Goal: Transaction & Acquisition: Purchase product/service

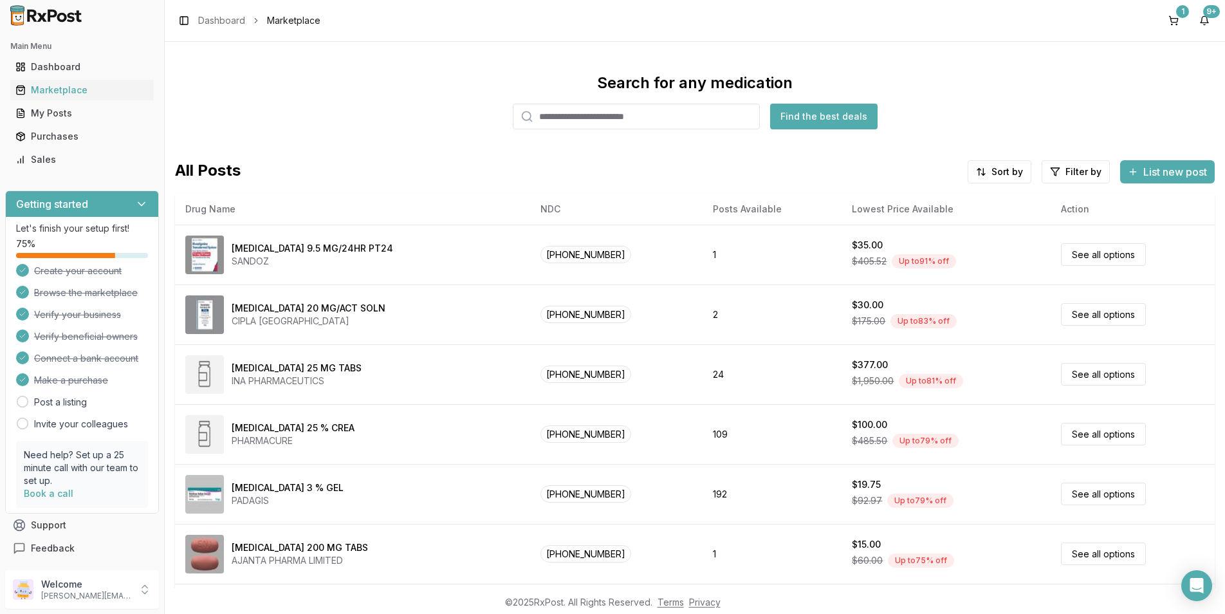
click at [557, 119] on input "search" at bounding box center [636, 117] width 247 height 26
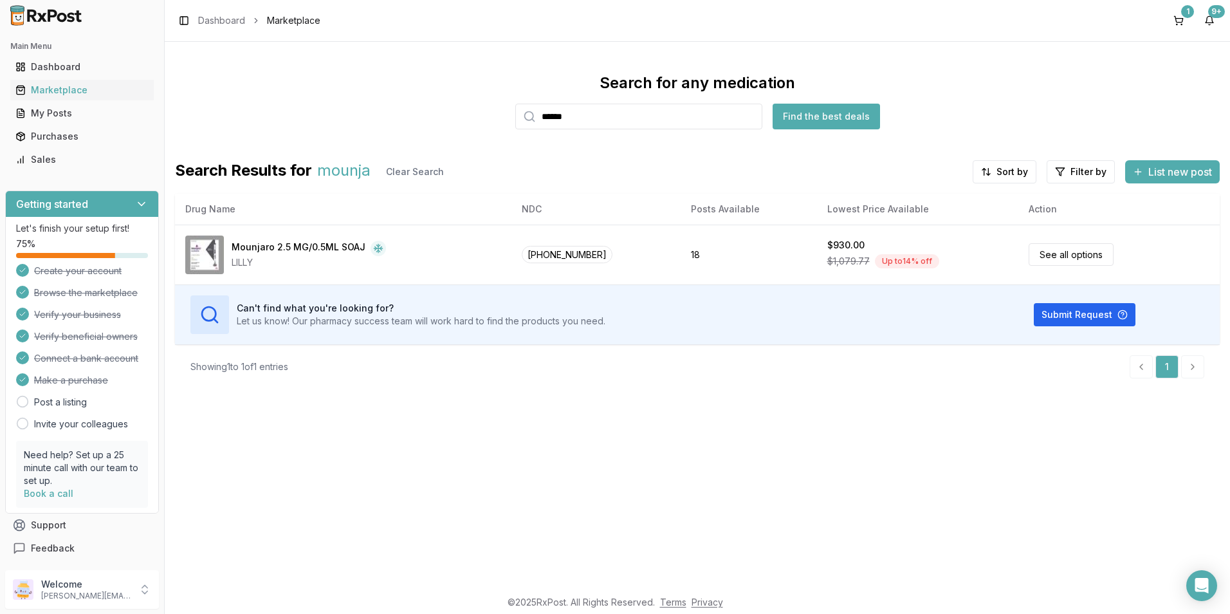
drag, startPoint x: 604, startPoint y: 116, endPoint x: 512, endPoint y: 117, distance: 92.7
click at [512, 117] on div "Search for any medication ****** Find the best deals" at bounding box center [697, 101] width 1045 height 57
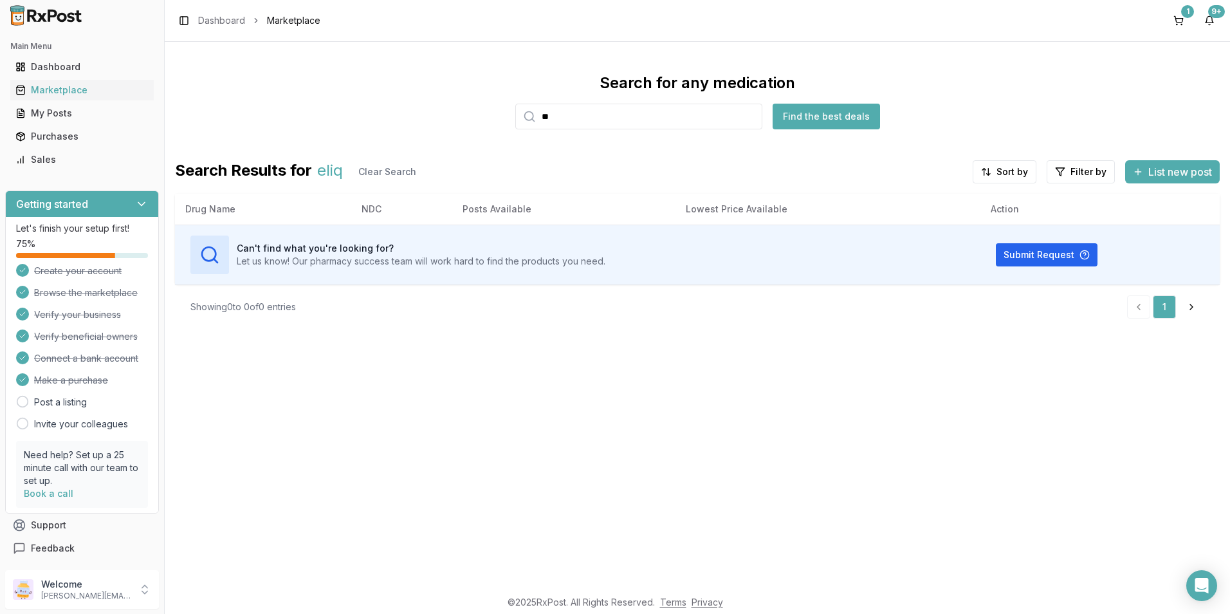
type input "*"
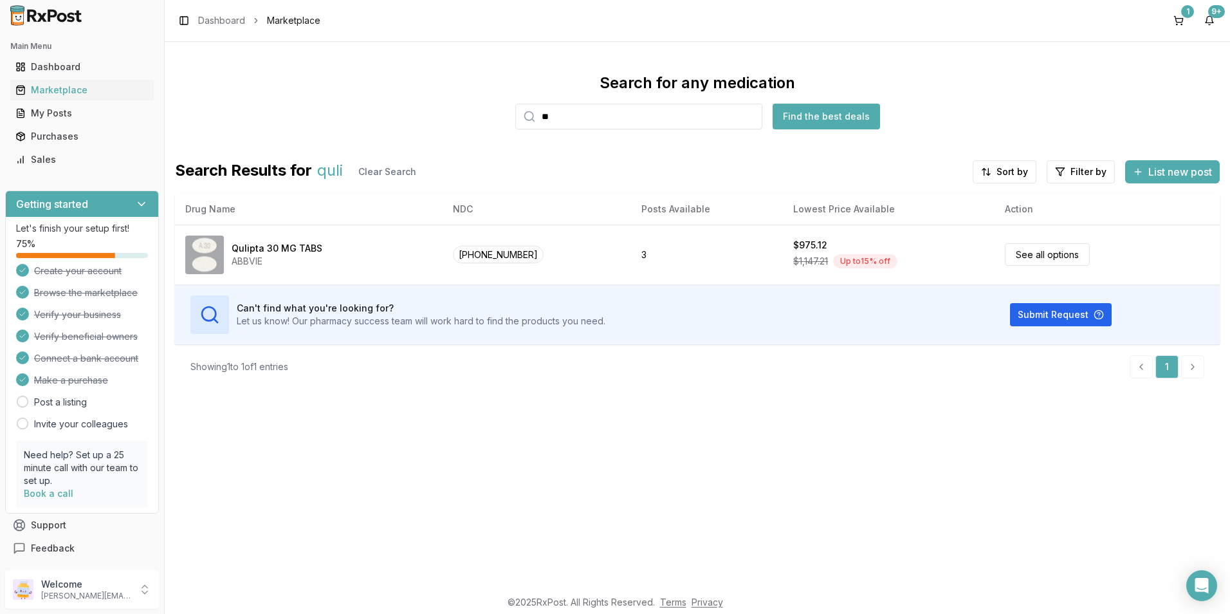
type input "*"
type input "*******"
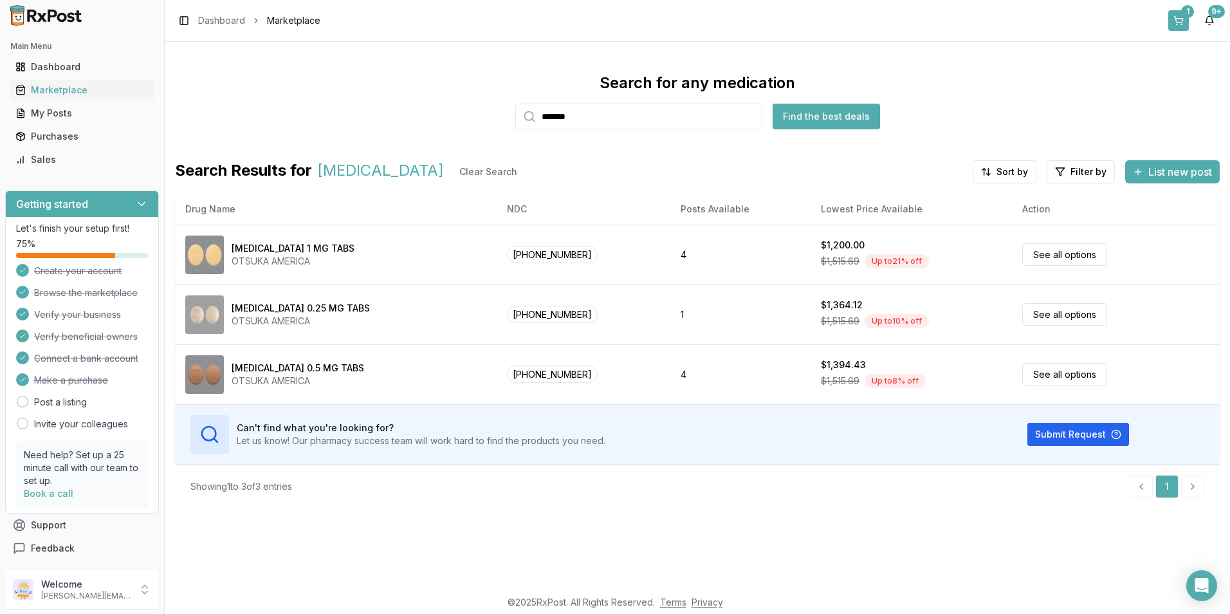
click at [1185, 17] on div "1" at bounding box center [1187, 11] width 13 height 13
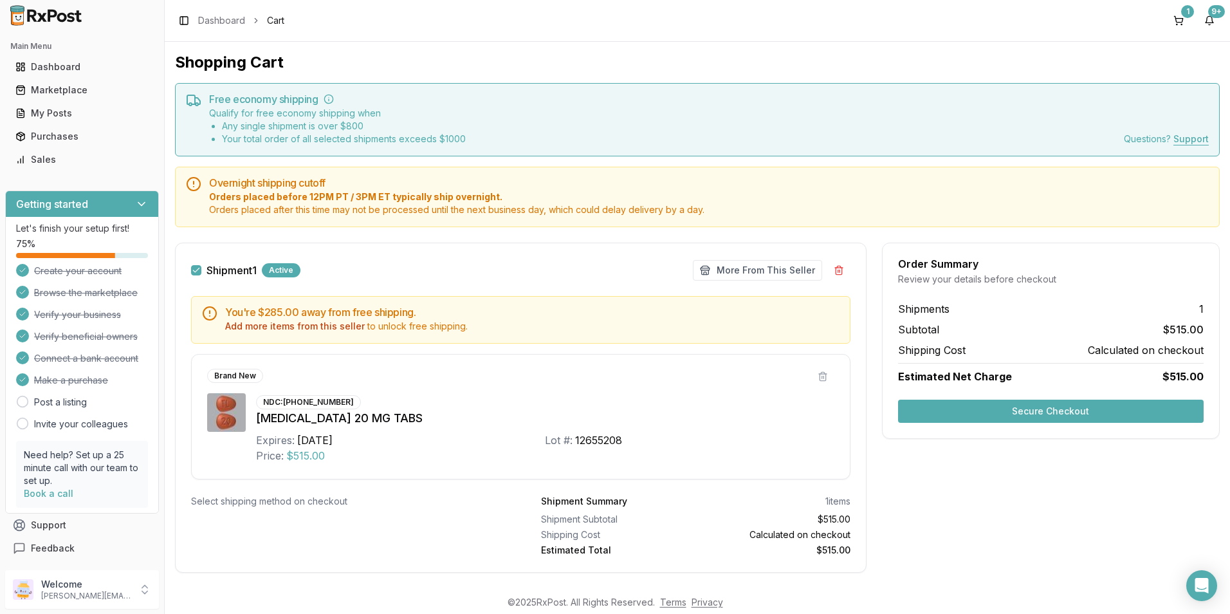
click at [1070, 410] on button "Secure Checkout" at bounding box center [1051, 411] width 306 height 23
click at [284, 322] on button "Add more items from this seller" at bounding box center [295, 326] width 140 height 13
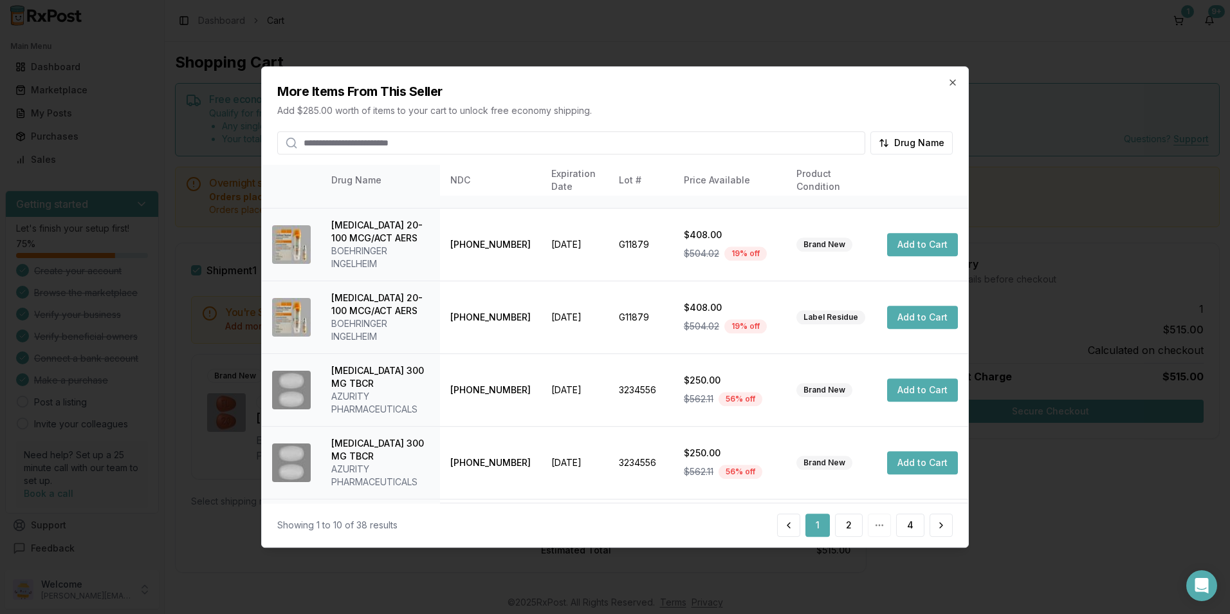
scroll to position [317, 0]
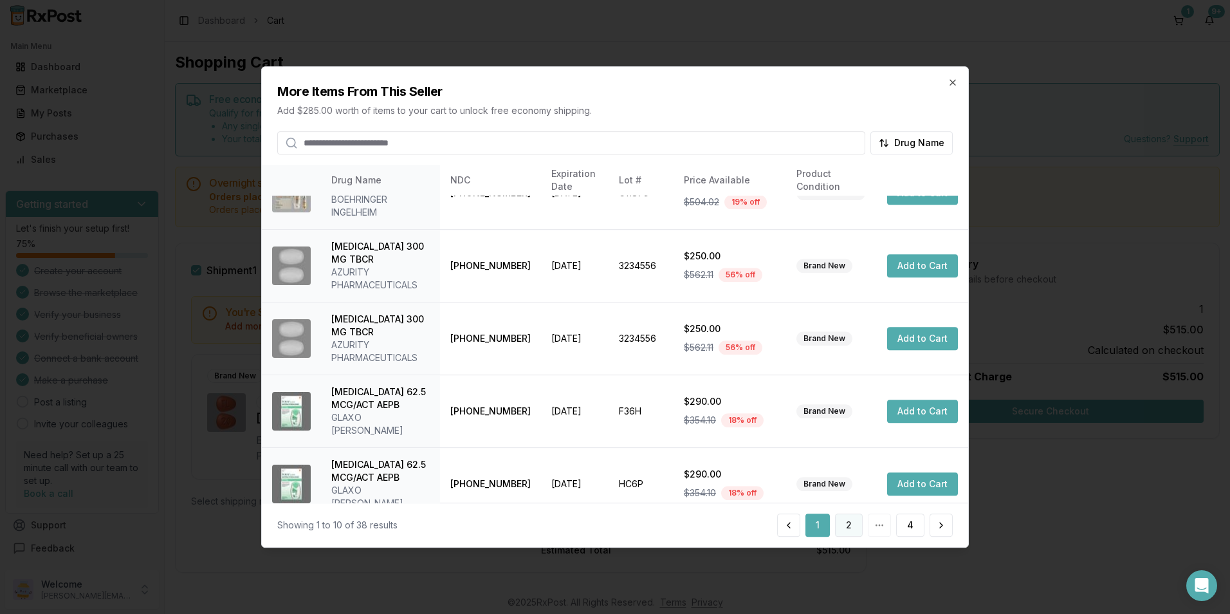
click at [844, 521] on button "2" at bounding box center [849, 524] width 28 height 23
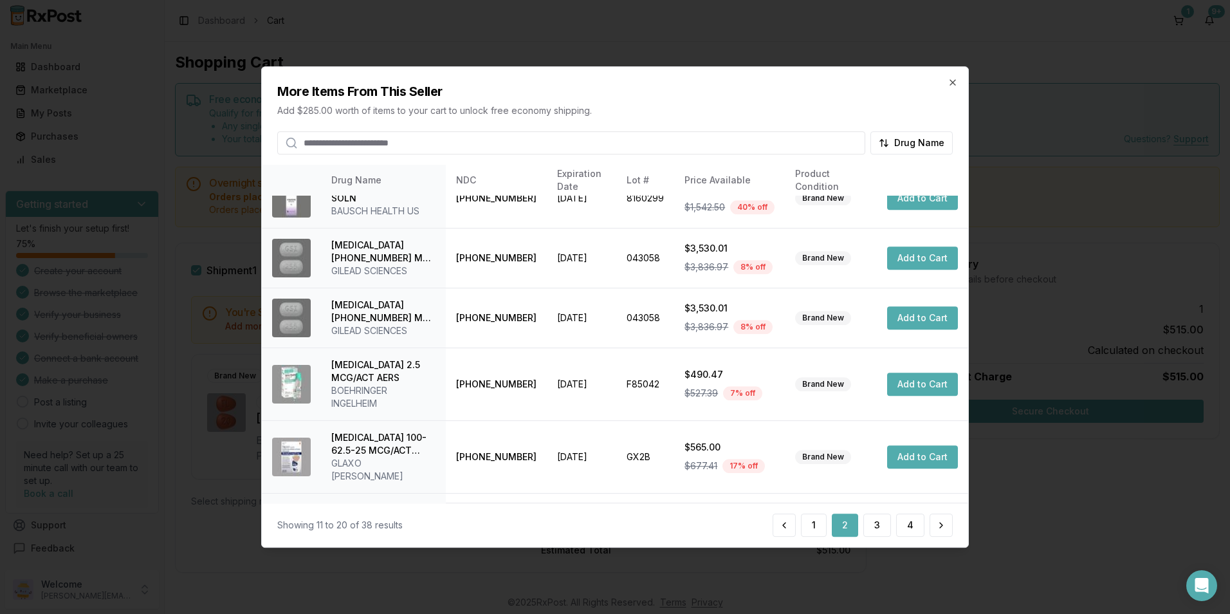
scroll to position [304, 0]
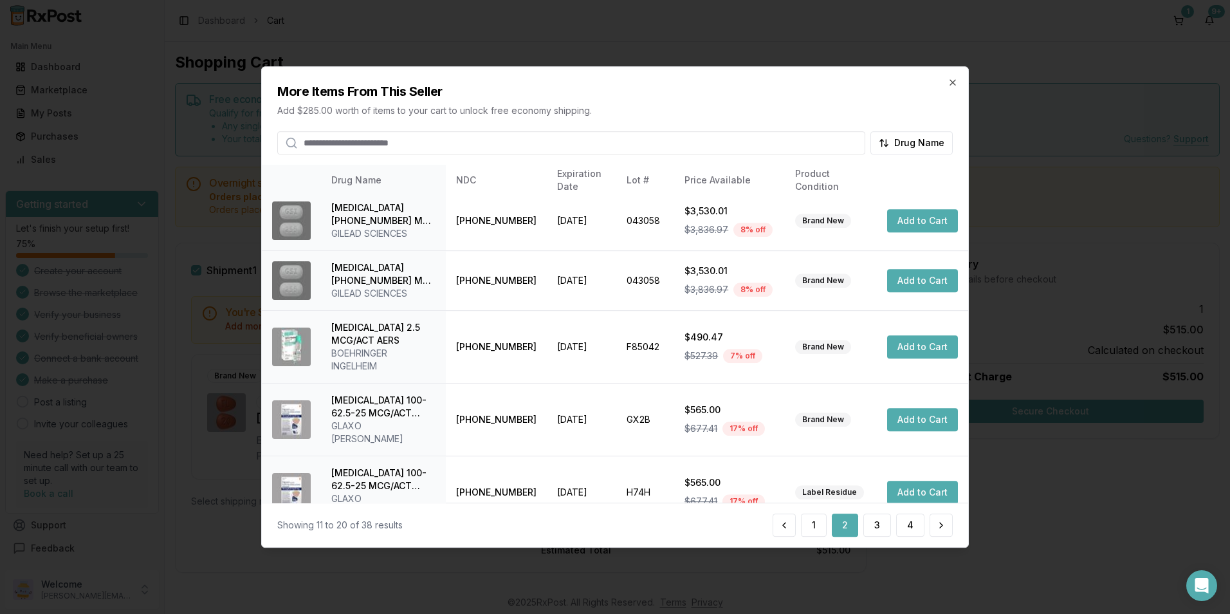
click at [584, 420] on td "[DATE]" at bounding box center [581, 419] width 69 height 73
click at [881, 524] on button "3" at bounding box center [877, 524] width 28 height 23
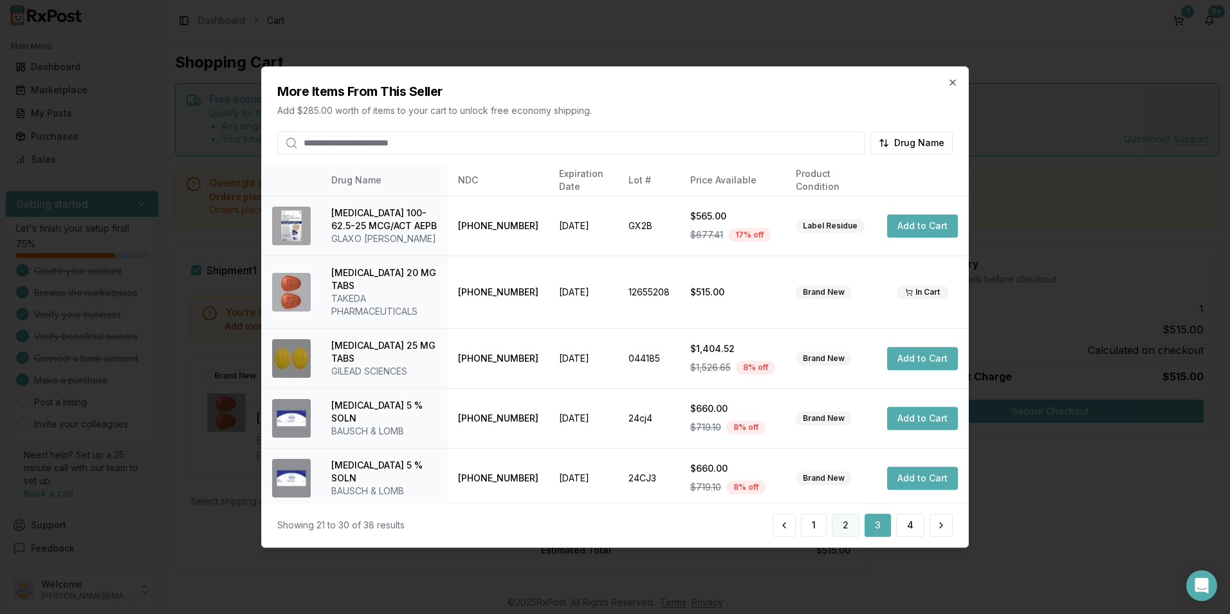
click at [847, 526] on button "2" at bounding box center [846, 524] width 28 height 23
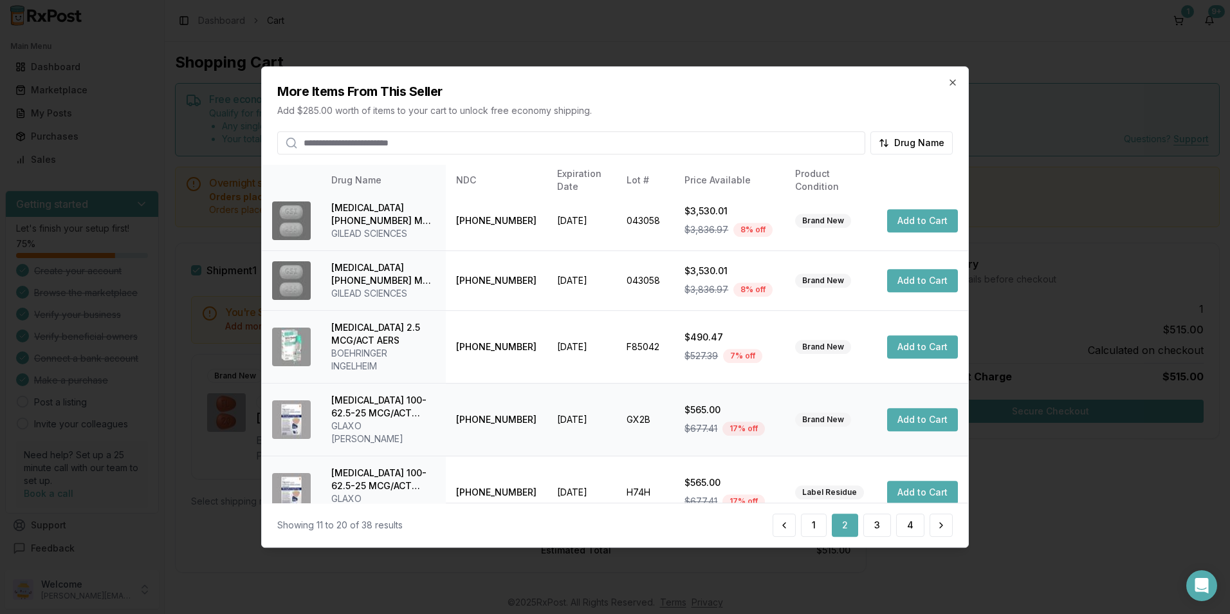
click at [913, 411] on button "Add to Cart" at bounding box center [922, 419] width 71 height 23
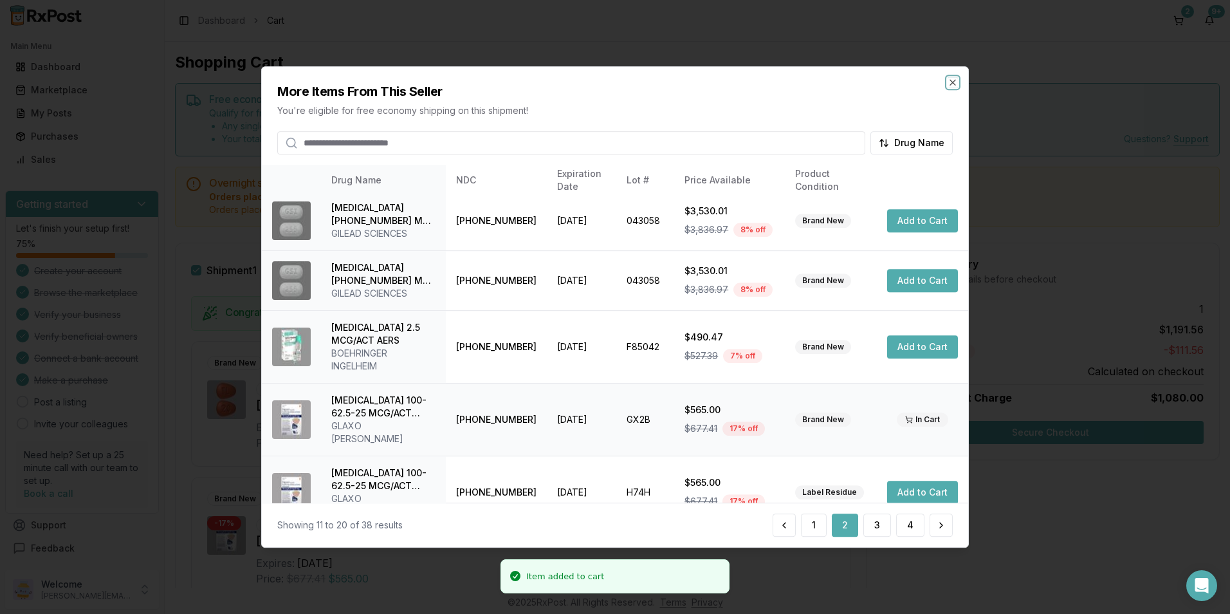
click at [951, 80] on icon "button" at bounding box center [953, 82] width 10 height 10
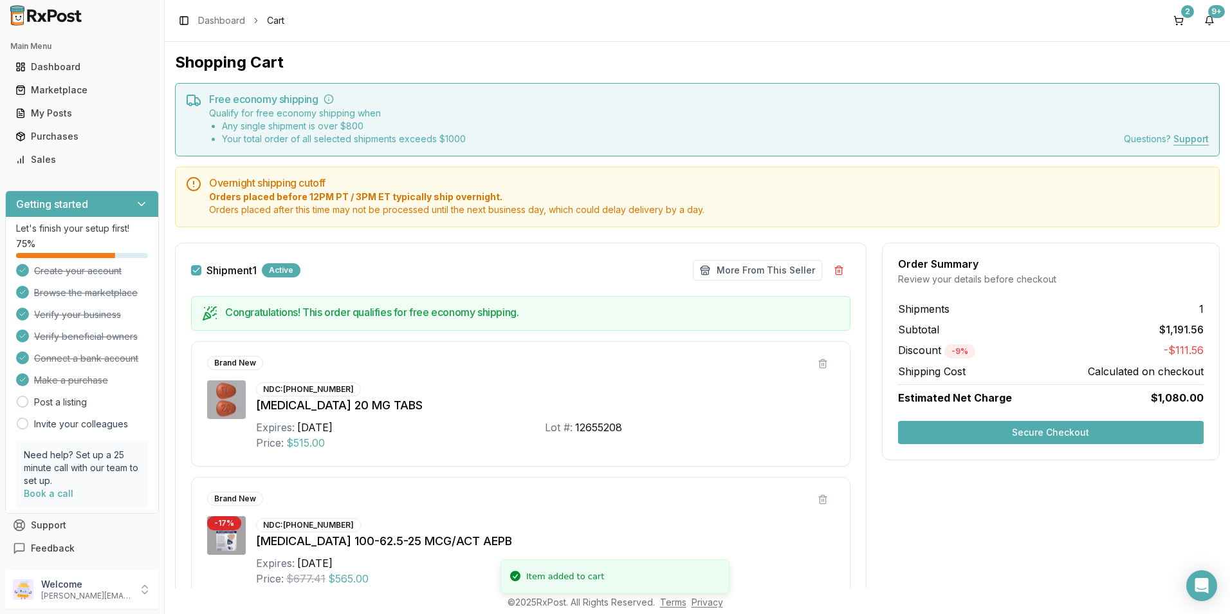
click at [1022, 435] on button "Secure Checkout" at bounding box center [1051, 432] width 306 height 23
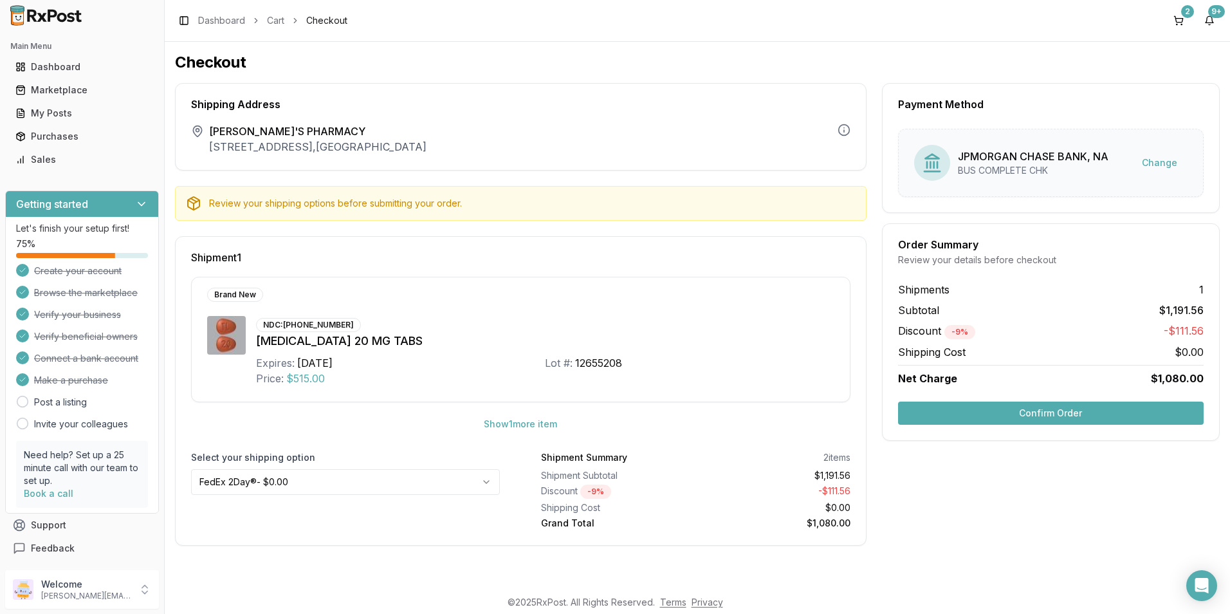
click at [1033, 412] on button "Confirm Order" at bounding box center [1051, 412] width 306 height 23
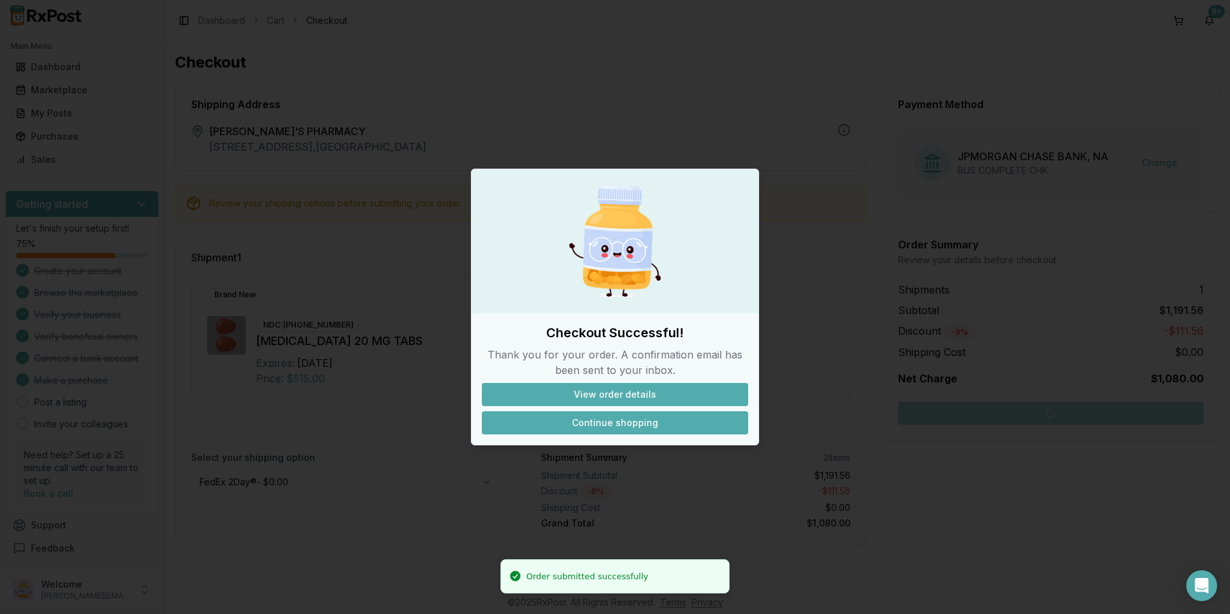
click at [666, 420] on button "Continue shopping" at bounding box center [615, 422] width 266 height 23
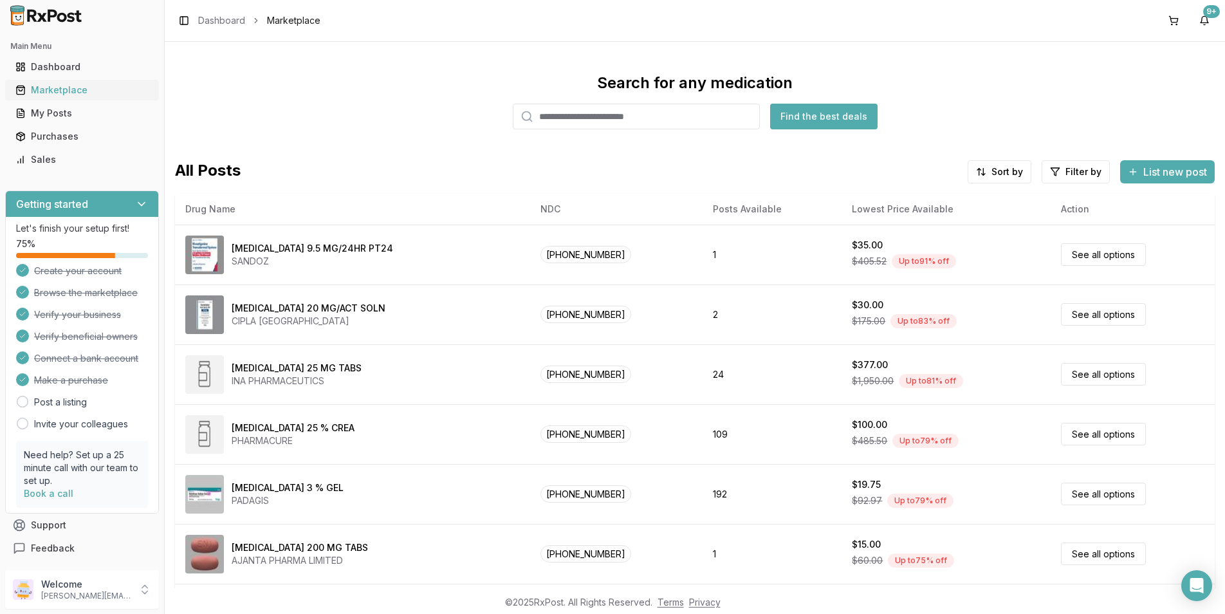
click at [73, 84] on link "Marketplace" at bounding box center [81, 89] width 143 height 23
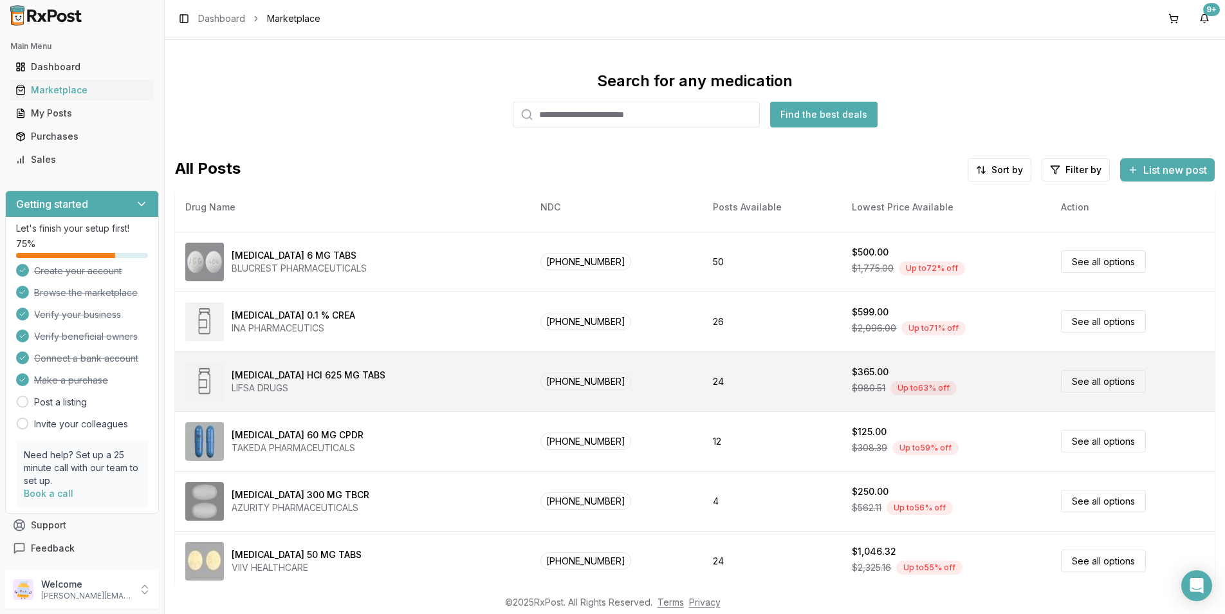
scroll to position [49, 0]
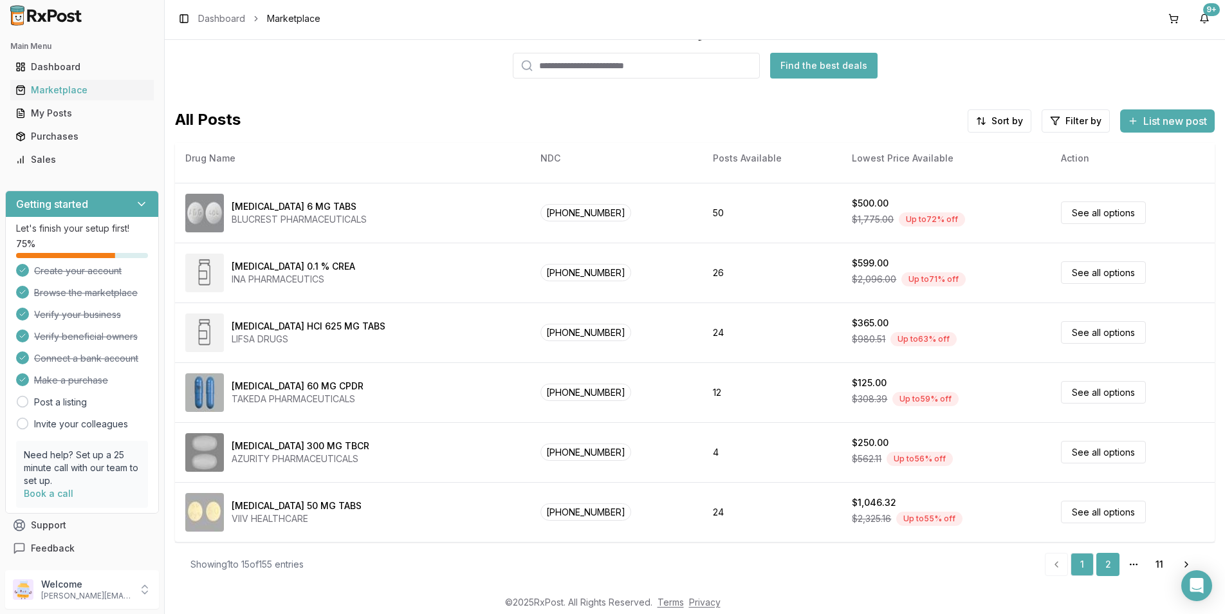
click at [1096, 562] on link "2" at bounding box center [1107, 564] width 23 height 23
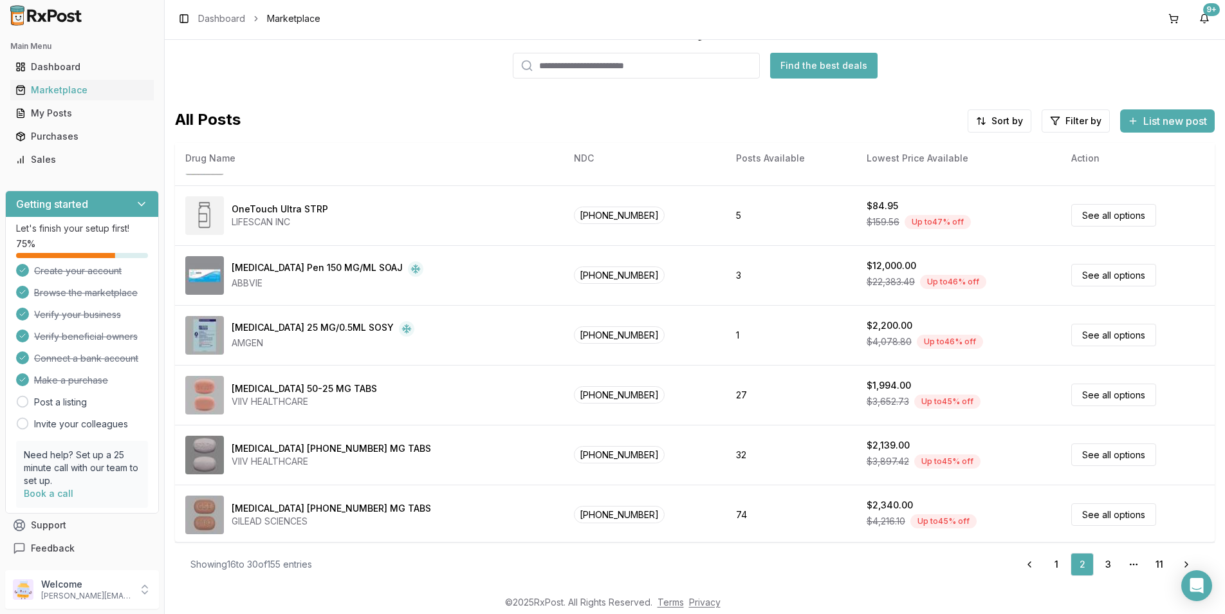
scroll to position [530, 0]
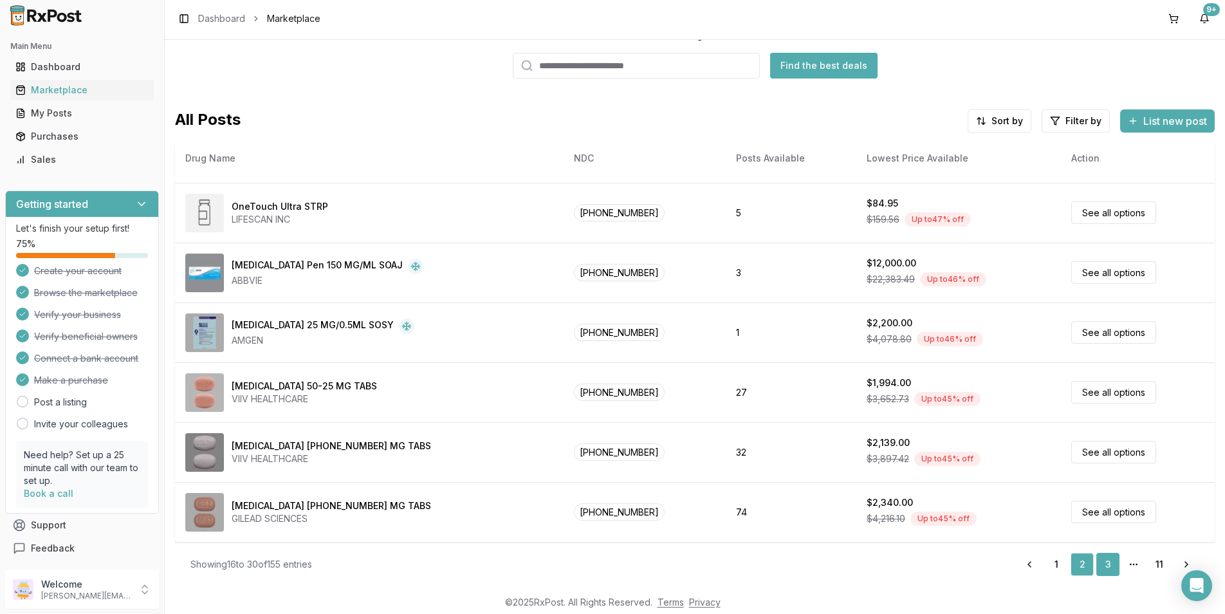
click at [1096, 571] on link "3" at bounding box center [1107, 564] width 23 height 23
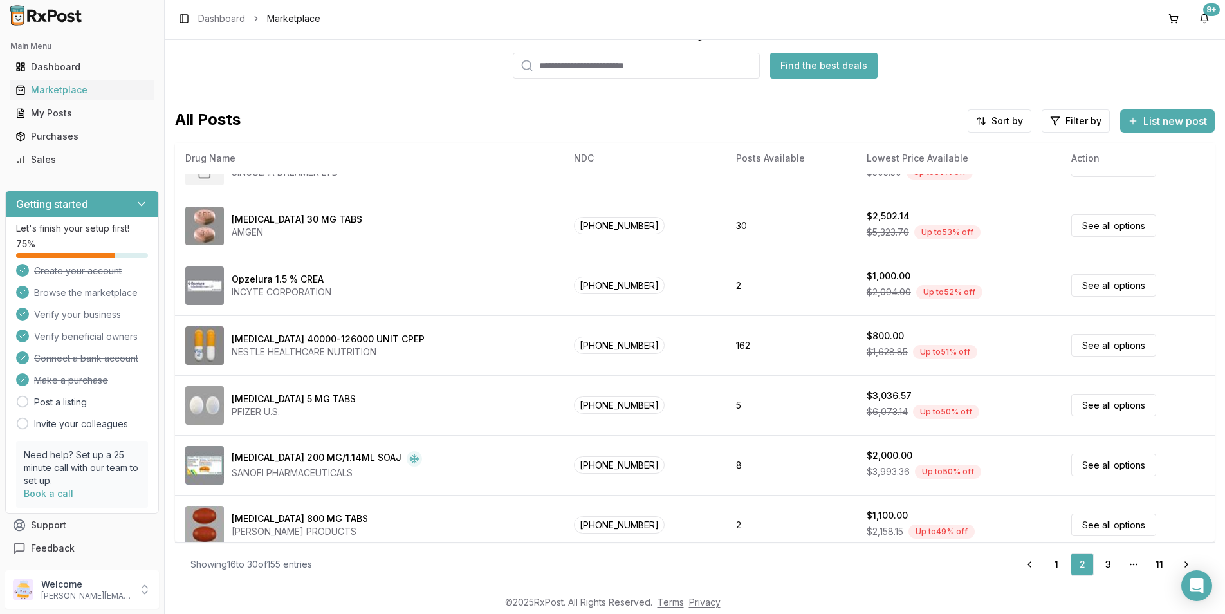
scroll to position [15, 0]
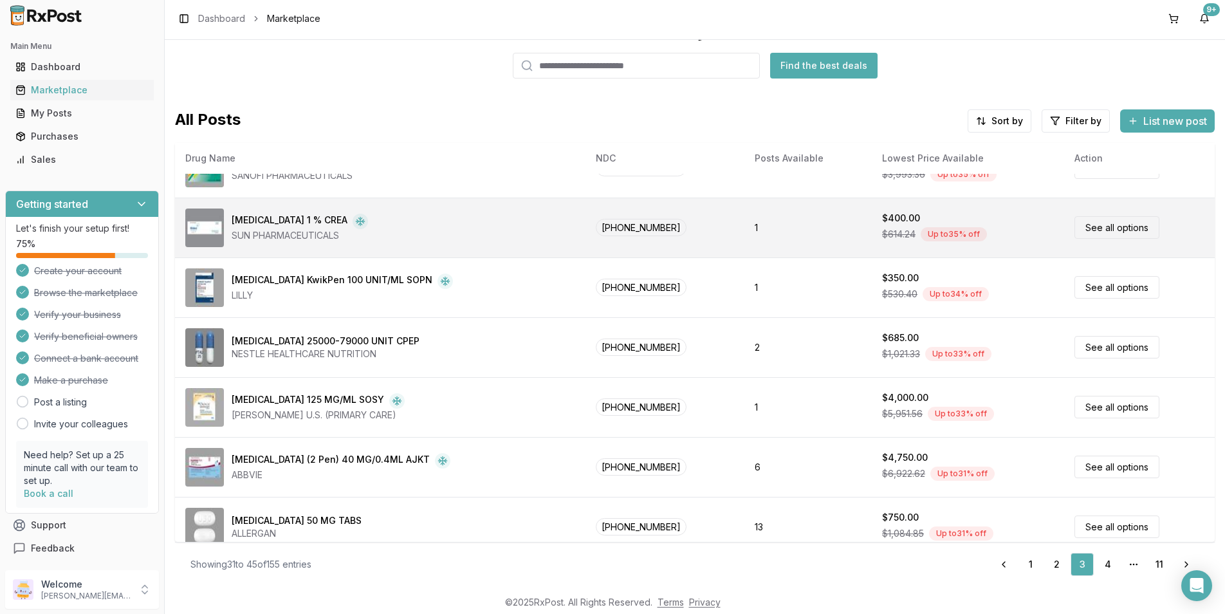
scroll to position [530, 0]
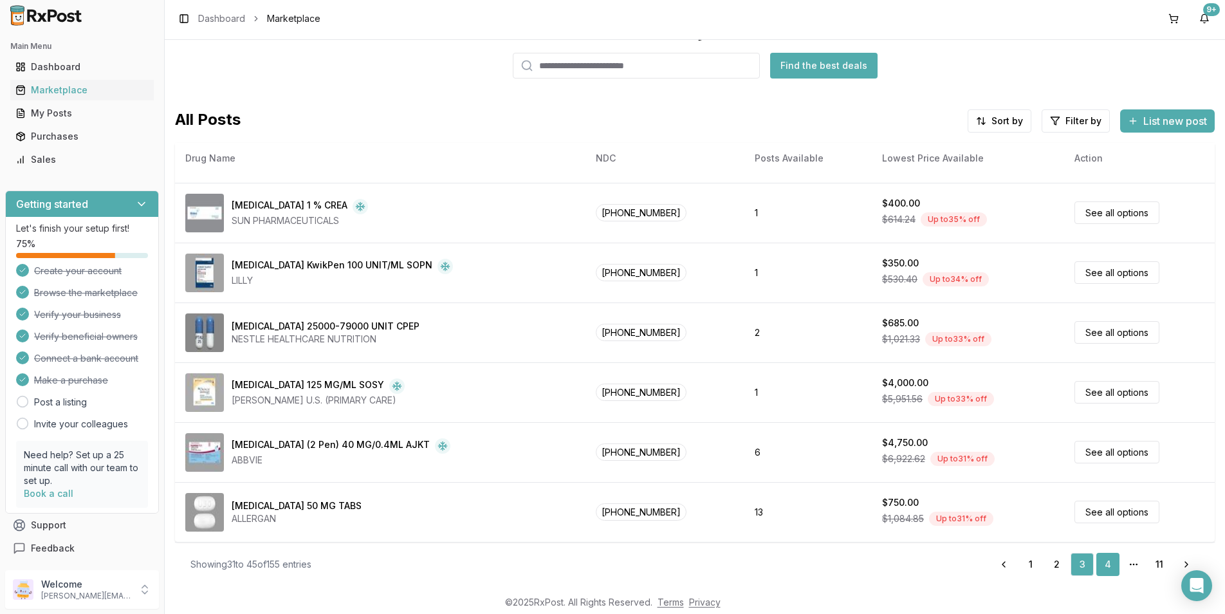
click at [1110, 566] on link "4" at bounding box center [1107, 564] width 23 height 23
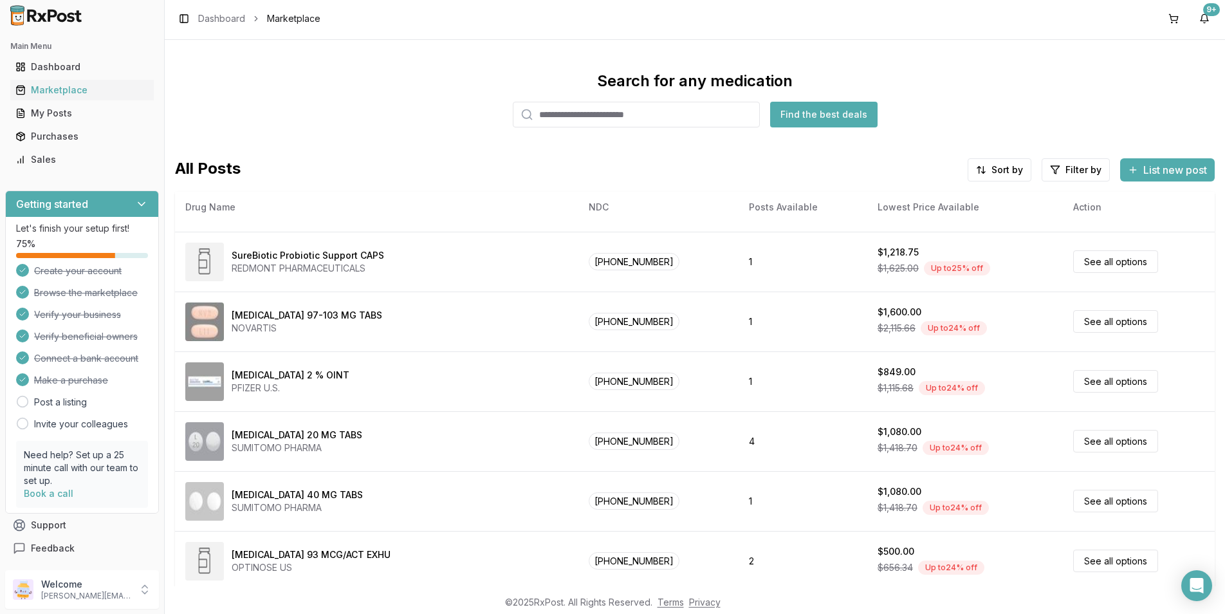
scroll to position [49, 0]
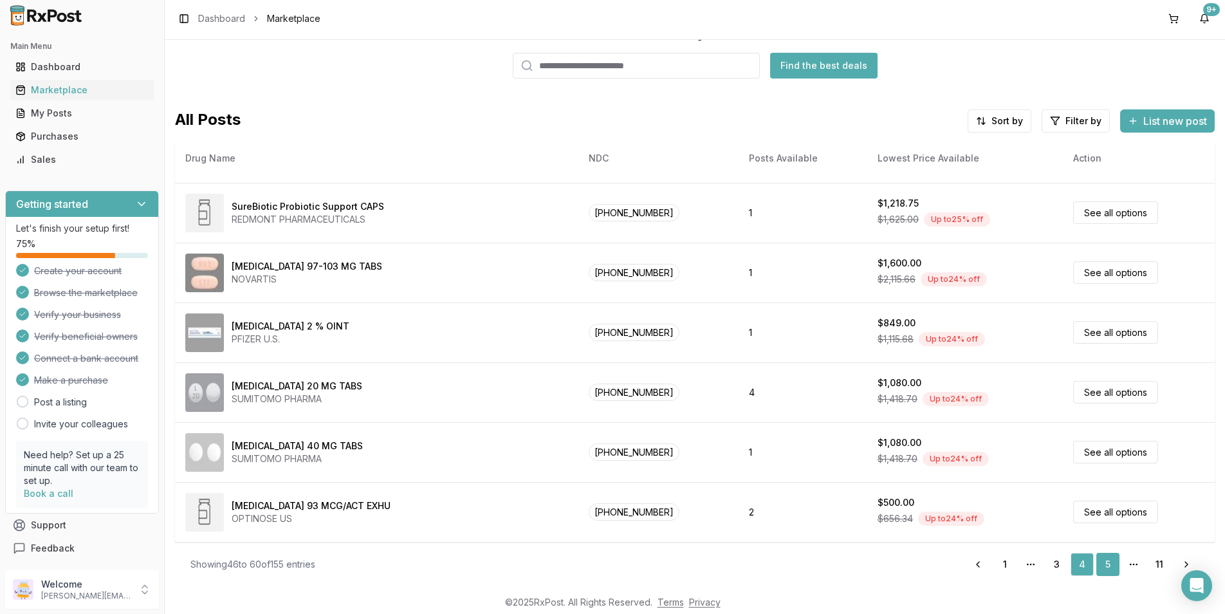
click at [1100, 565] on link "5" at bounding box center [1107, 564] width 23 height 23
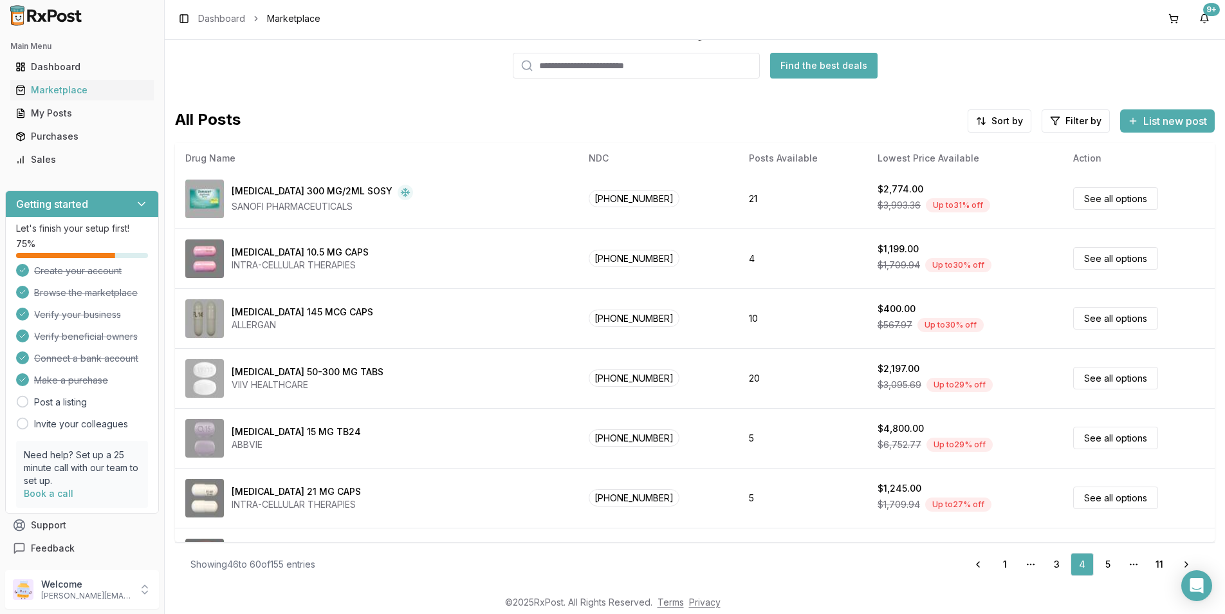
scroll to position [0, 0]
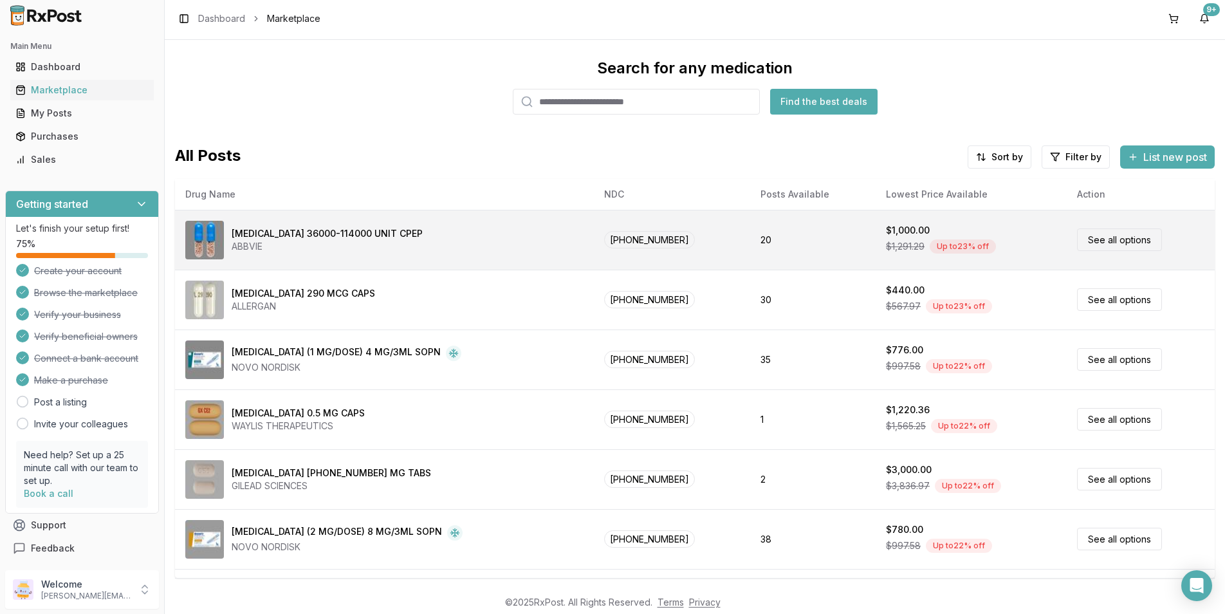
scroll to position [49, 0]
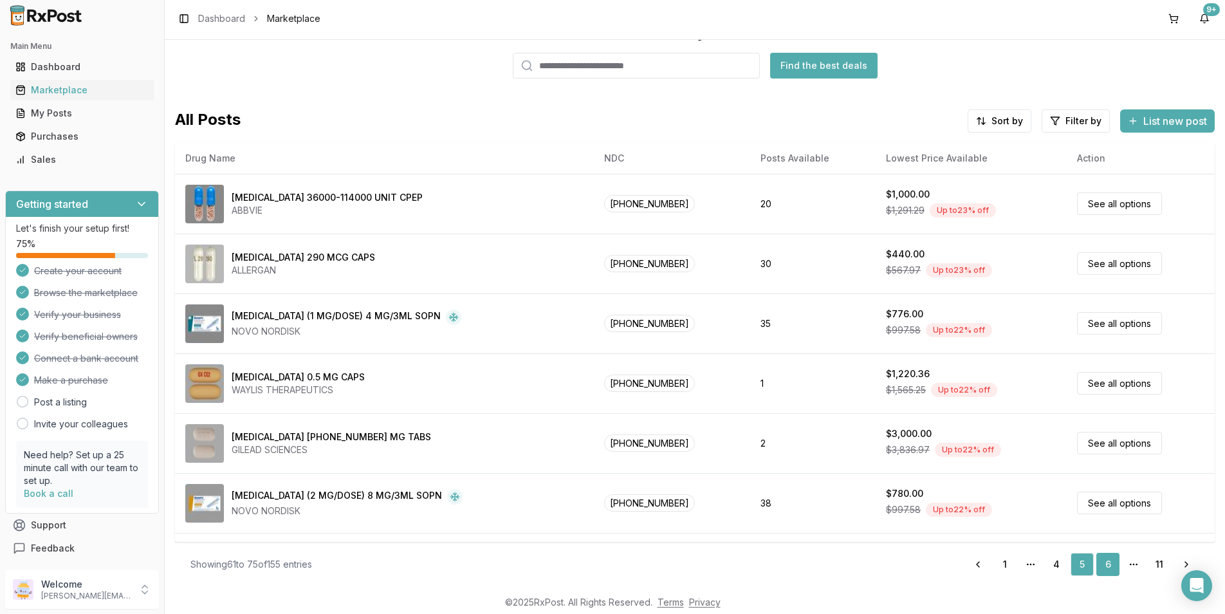
click at [1101, 560] on link "6" at bounding box center [1107, 564] width 23 height 23
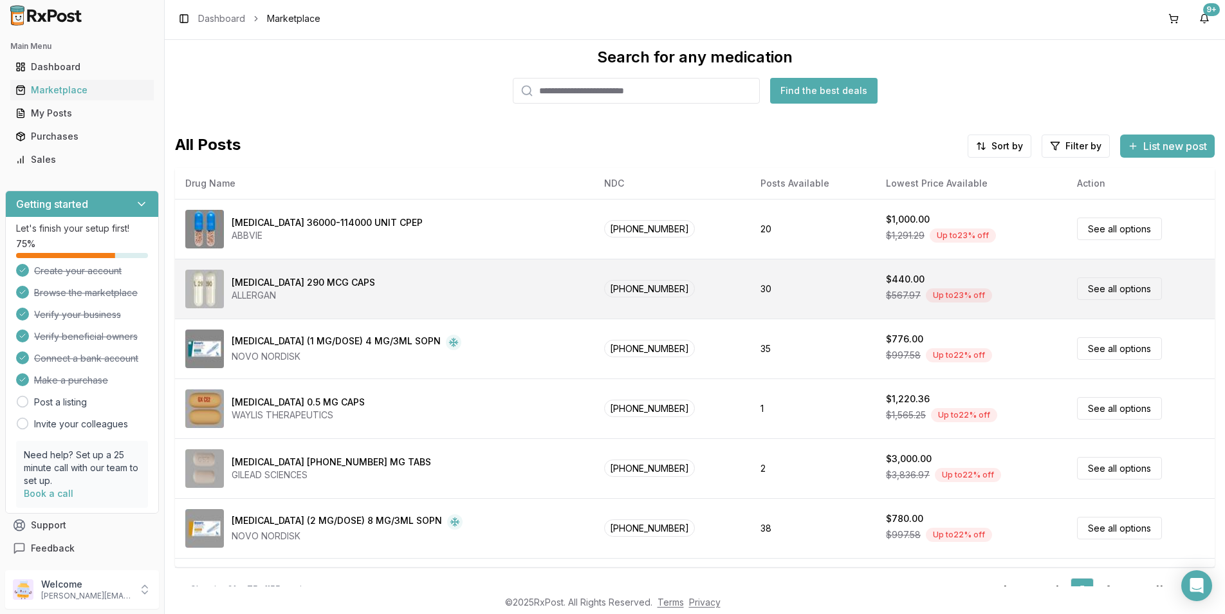
scroll to position [0, 0]
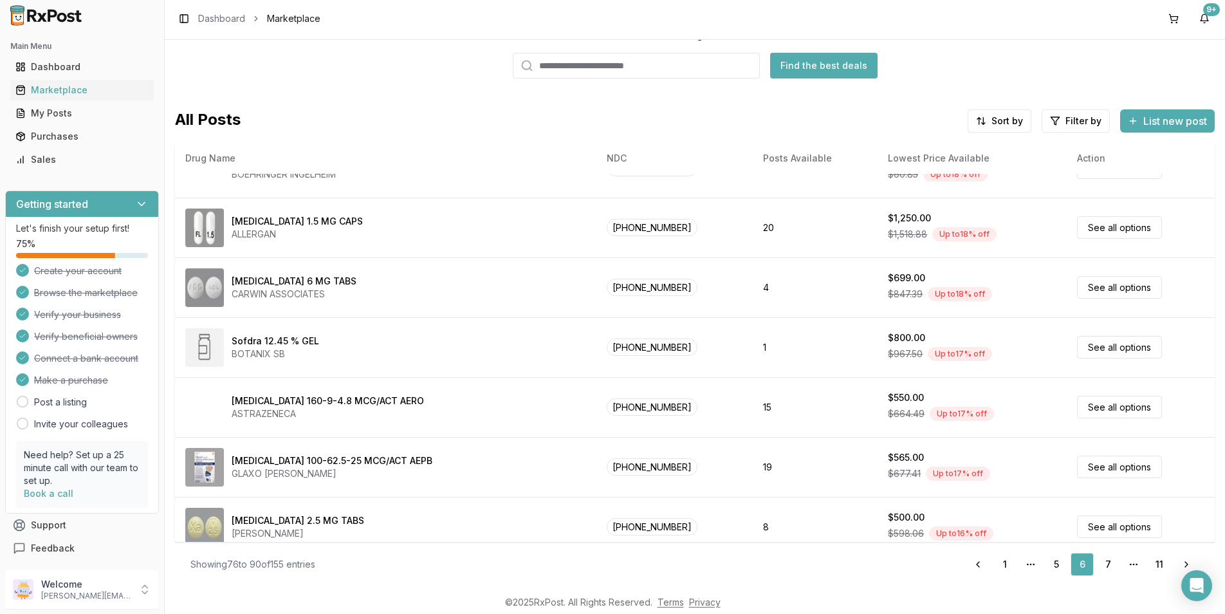
scroll to position [530, 0]
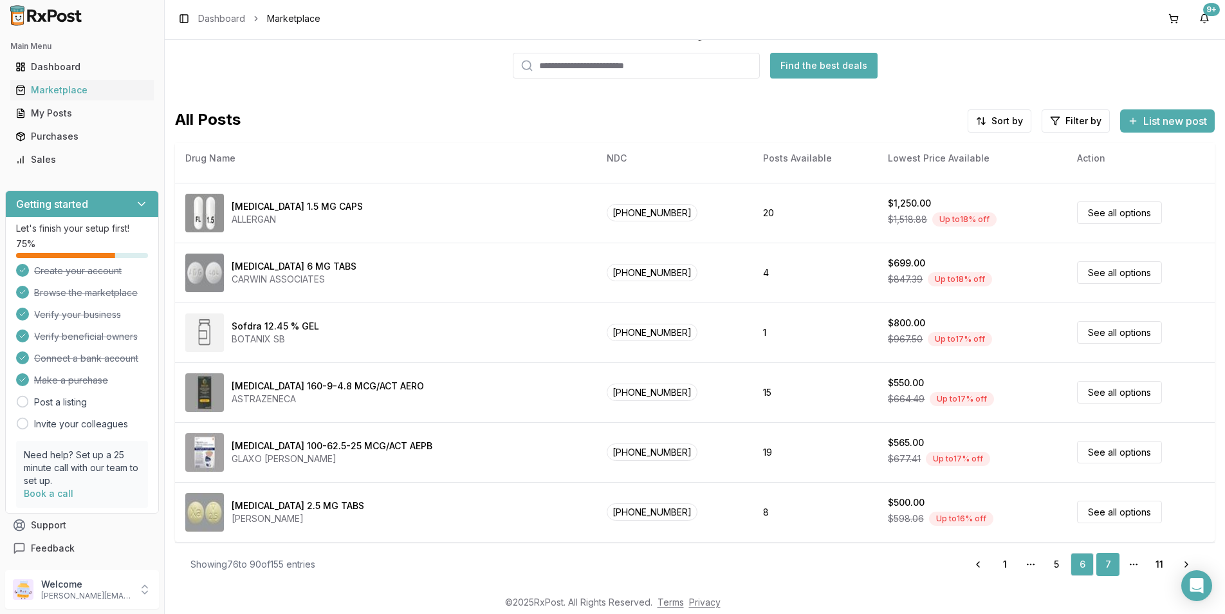
click at [1103, 566] on link "7" at bounding box center [1107, 564] width 23 height 23
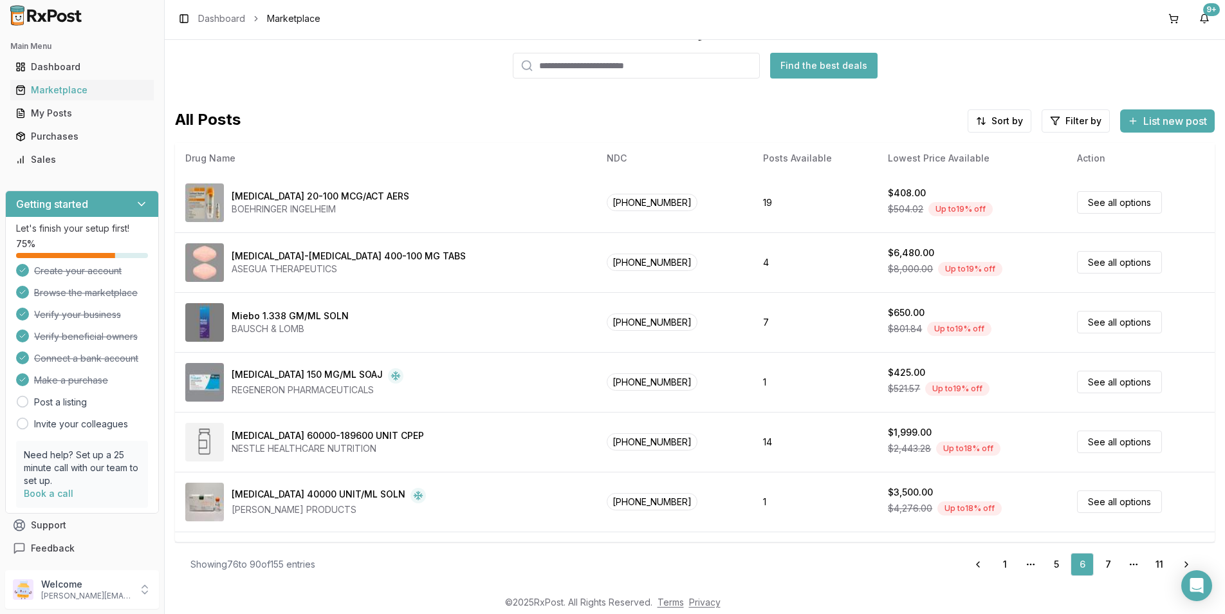
scroll to position [0, 0]
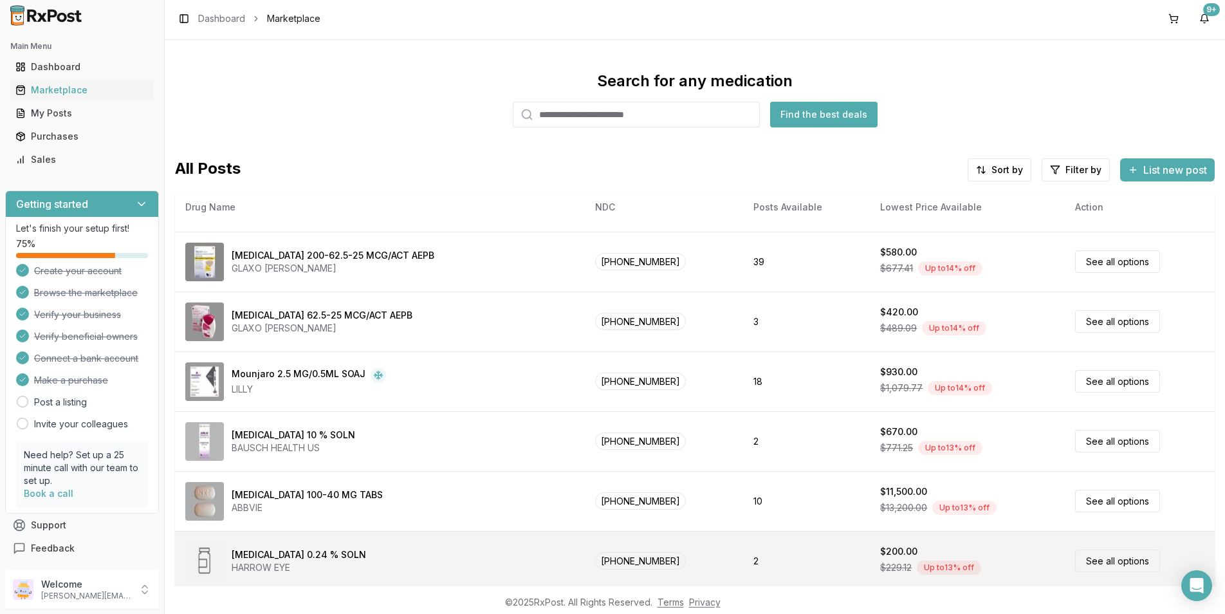
scroll to position [49, 0]
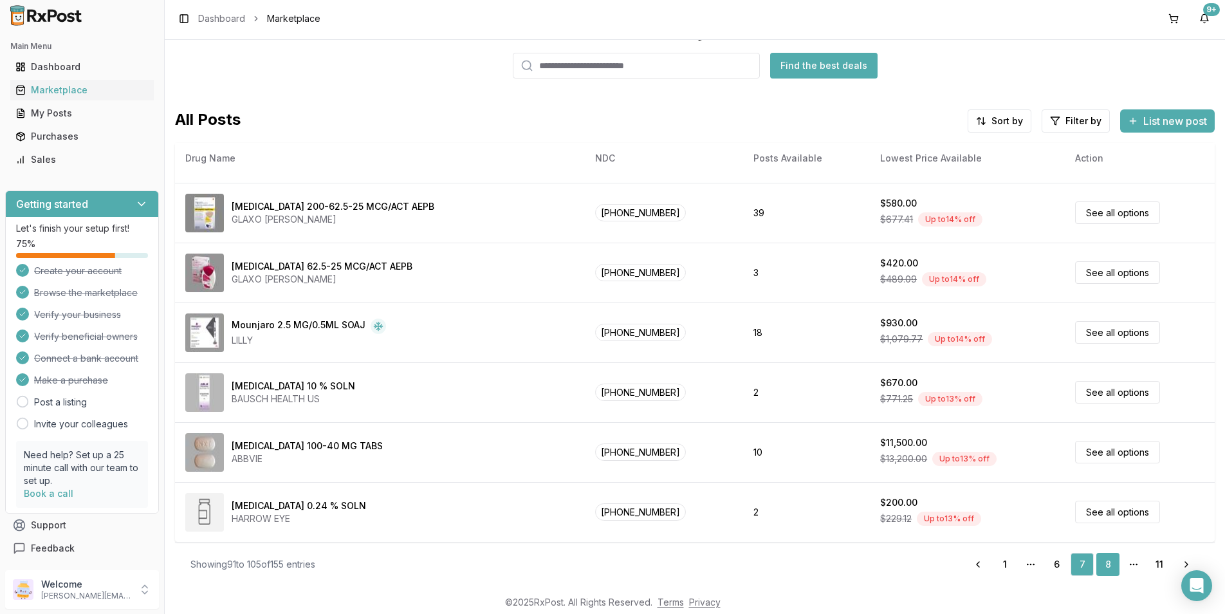
click at [1101, 573] on link "8" at bounding box center [1107, 564] width 23 height 23
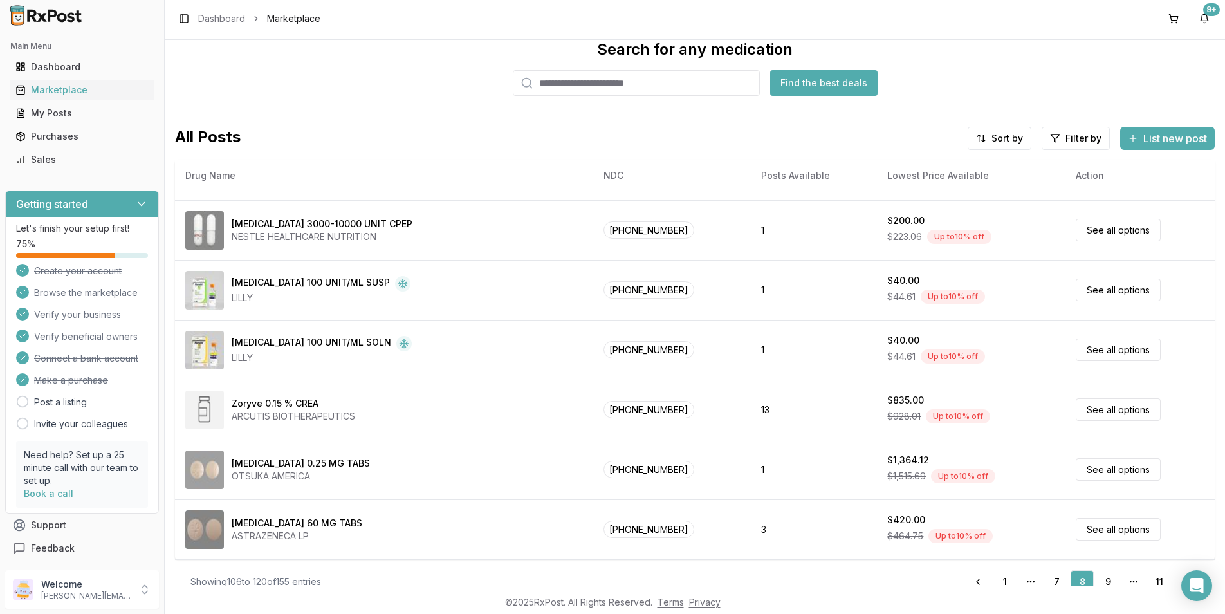
scroll to position [49, 0]
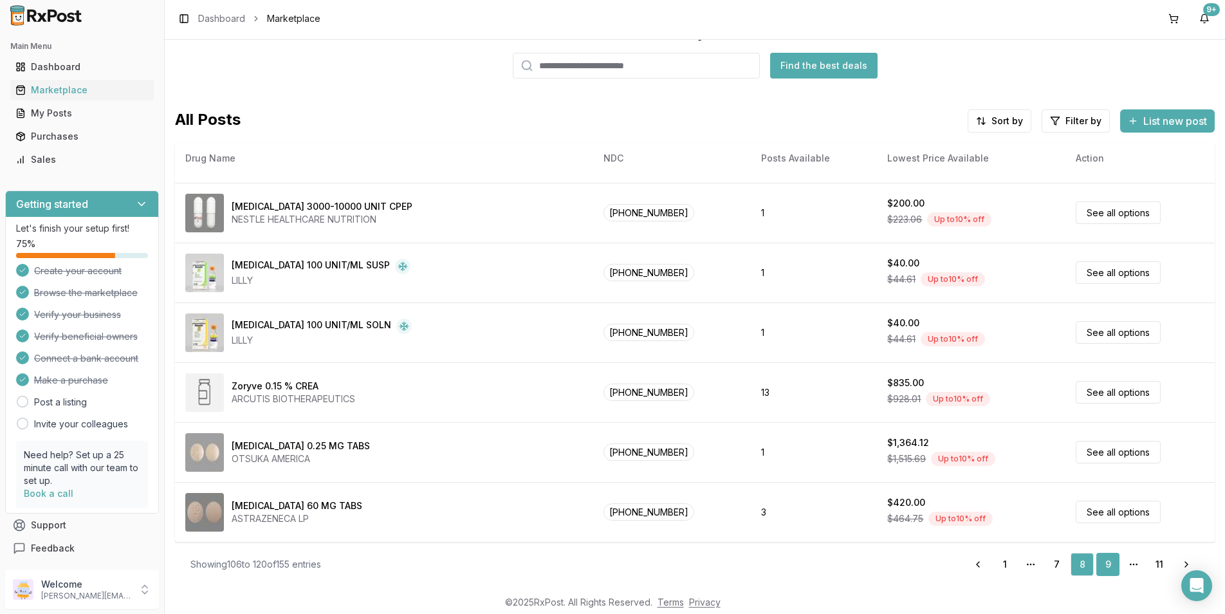
click at [1096, 562] on link "9" at bounding box center [1107, 564] width 23 height 23
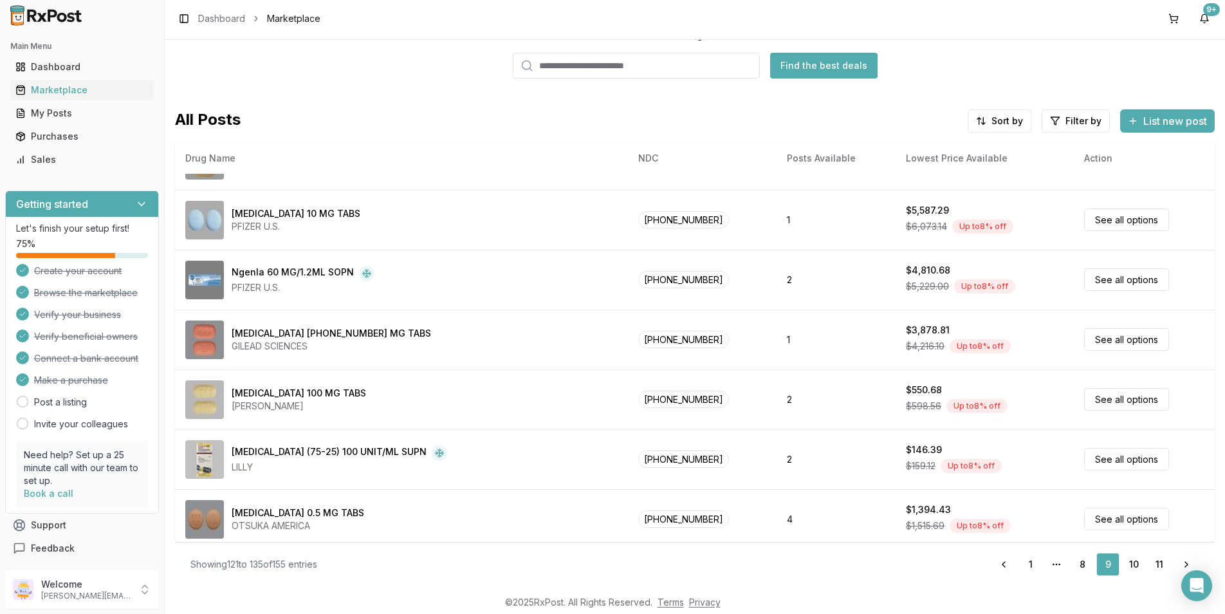
scroll to position [530, 0]
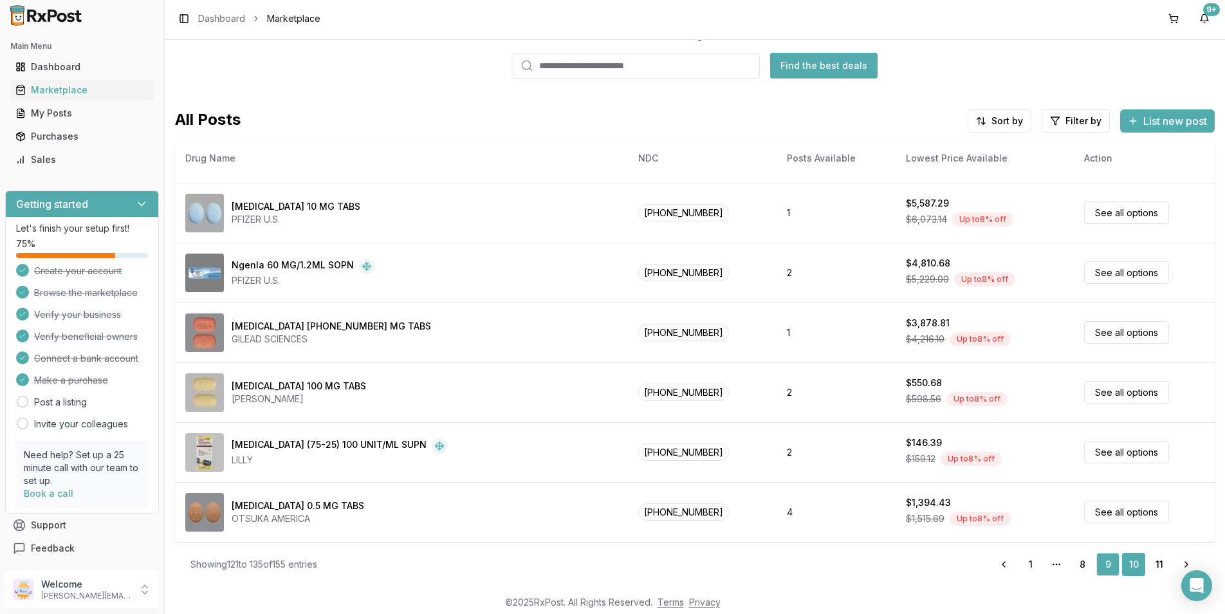
click at [1134, 568] on link "10" at bounding box center [1133, 564] width 23 height 23
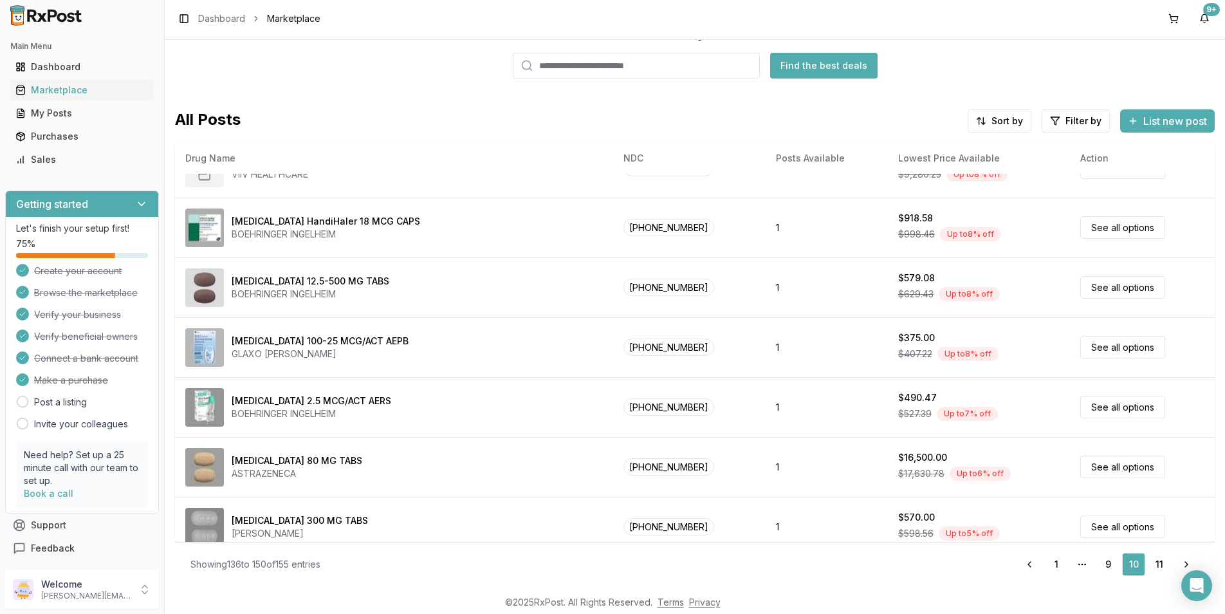
scroll to position [530, 0]
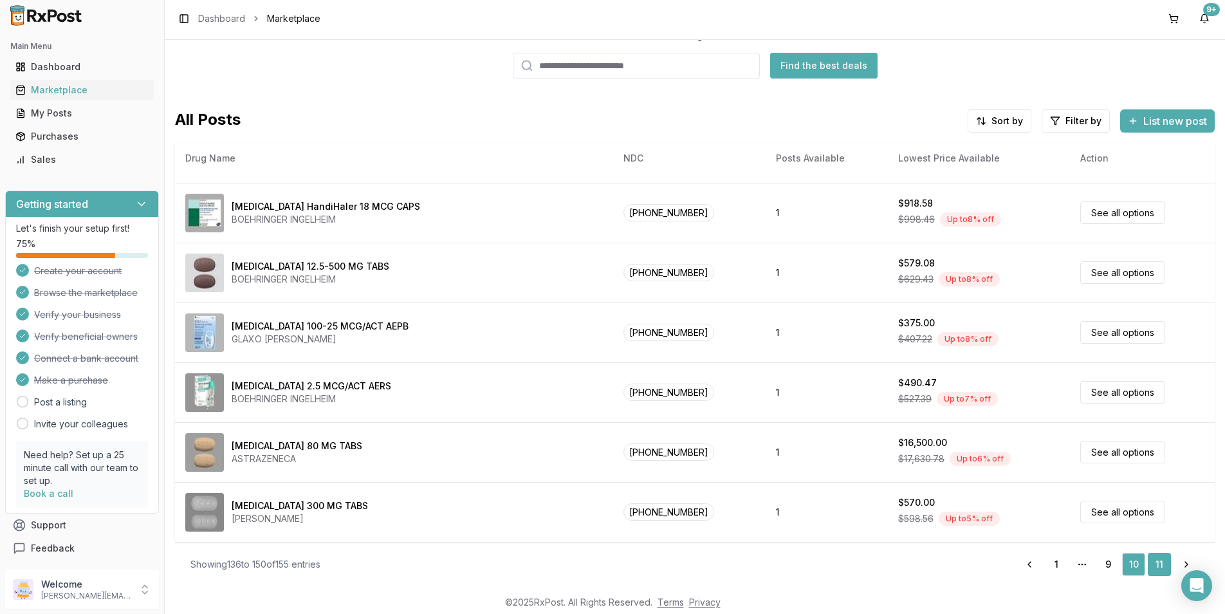
click at [1155, 562] on link "11" at bounding box center [1159, 564] width 23 height 23
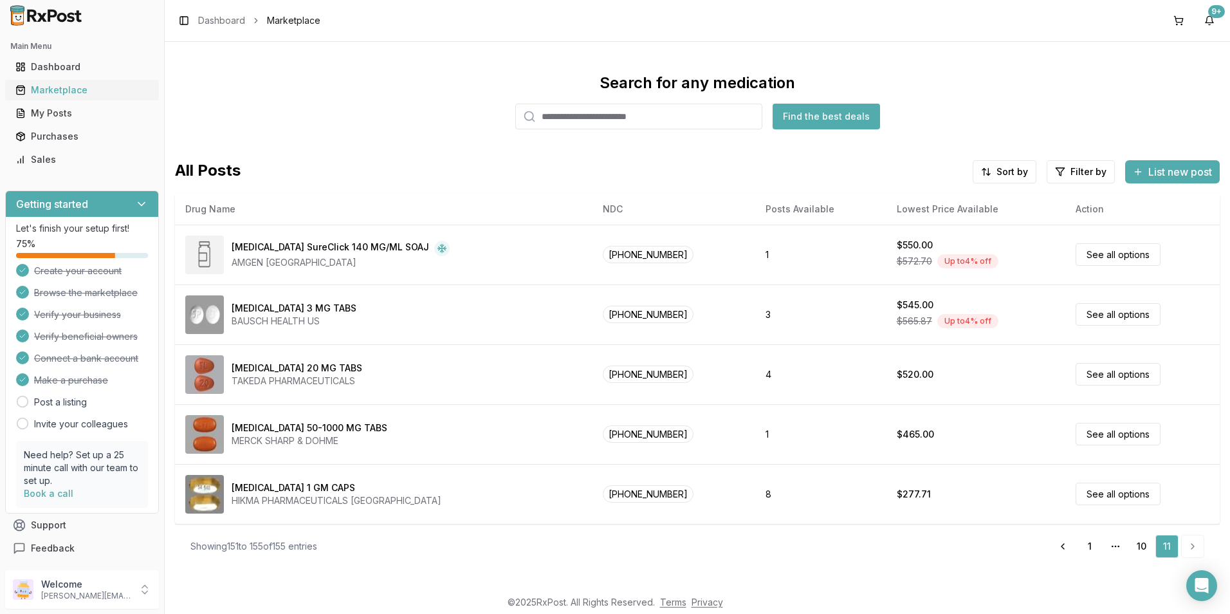
click at [89, 93] on div "Marketplace" at bounding box center [81, 90] width 133 height 13
